Goal: Task Accomplishment & Management: Manage account settings

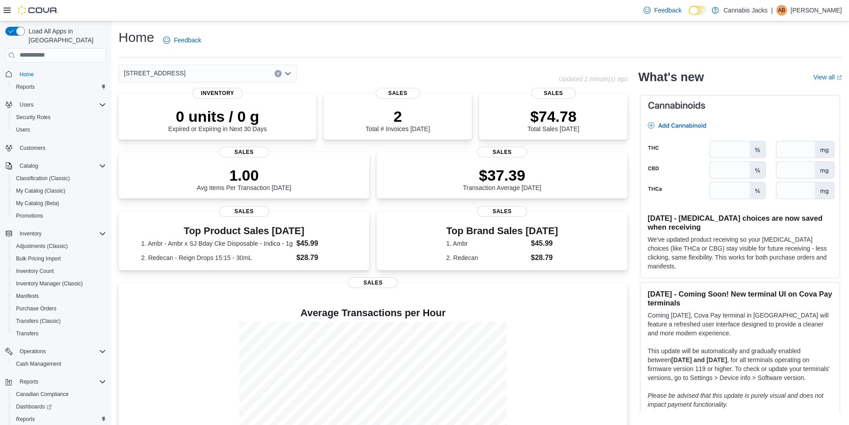
click at [280, 73] on button "Clear input" at bounding box center [278, 73] width 7 height 7
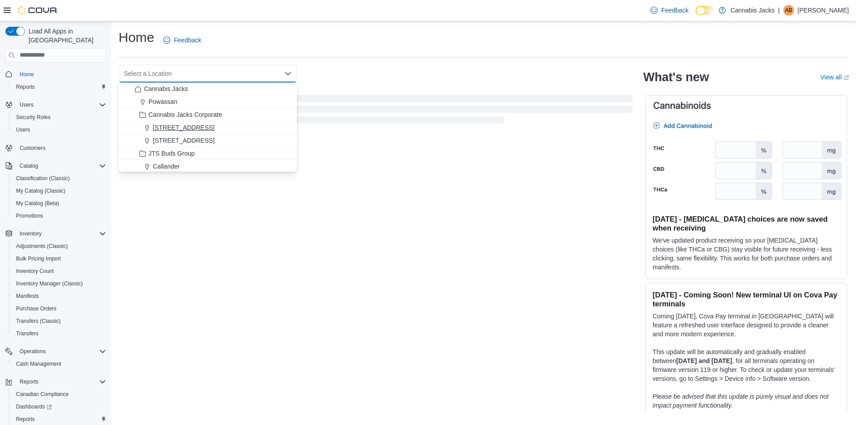
click at [222, 131] on div "[STREET_ADDRESS]" at bounding box center [213, 127] width 157 height 9
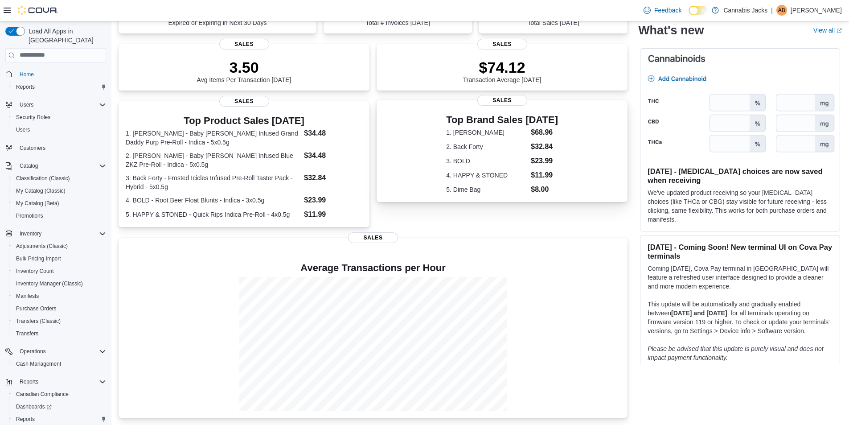
scroll to position [114, 0]
click at [36, 124] on div "Users" at bounding box center [59, 129] width 94 height 11
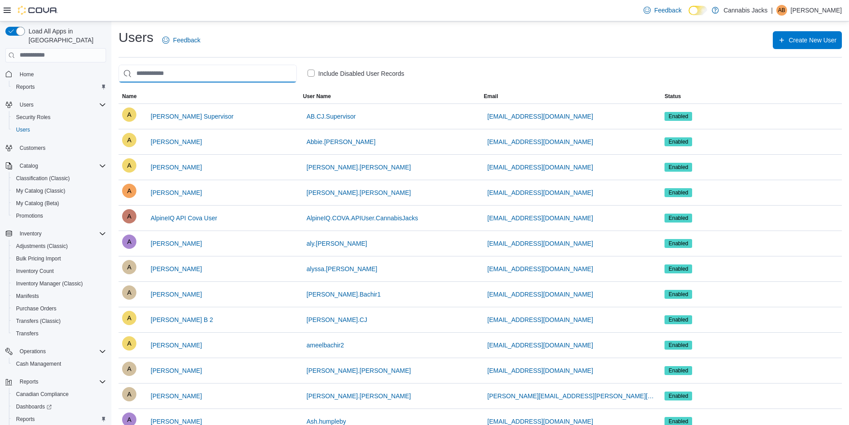
click at [229, 81] on input "search" at bounding box center [208, 74] width 178 height 18
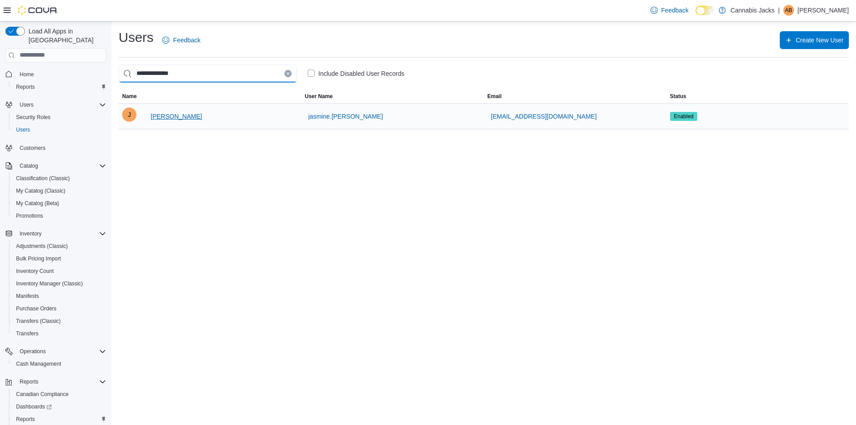
type input "**********"
click at [188, 116] on span "[PERSON_NAME]" at bounding box center [176, 116] width 51 height 9
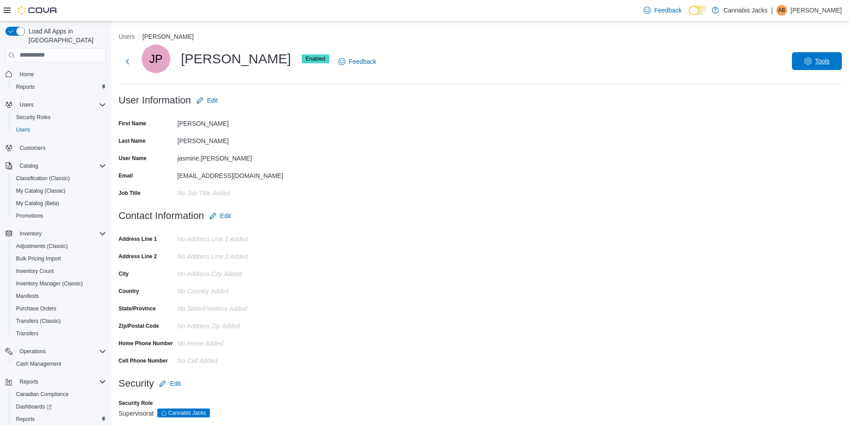
click at [807, 67] on span "Tools" at bounding box center [816, 61] width 39 height 18
click at [804, 104] on span "Disable User" at bounding box center [803, 102] width 41 height 11
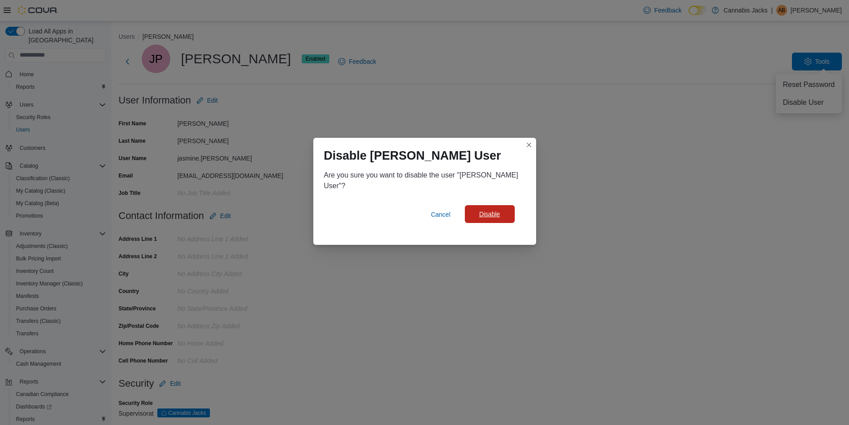
click at [497, 216] on span "Disable" at bounding box center [489, 214] width 21 height 9
